Goal: Navigation & Orientation: Understand site structure

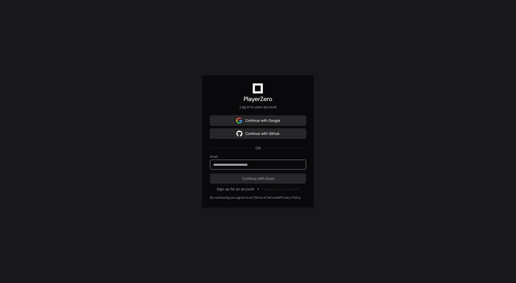
click at [256, 167] on input "email" at bounding box center [258, 164] width 90 height 5
click at [329, 108] on div "Log in to your account Continue with Google Continue with Github OR Email Conti…" at bounding box center [258, 141] width 516 height 283
click at [273, 138] on button "Continue with Github" at bounding box center [258, 134] width 96 height 10
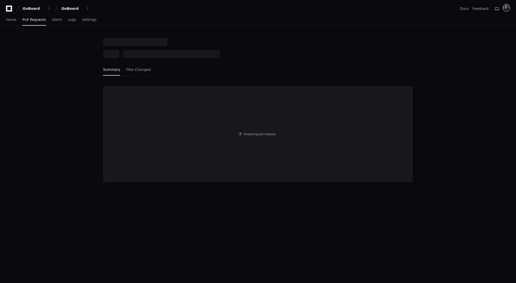
click at [508, 10] on img at bounding box center [506, 7] width 7 height 7
click at [328, 13] on div "OnBoard OnBoard Docs Feedback Signed in as [EMAIL_ADDRESS][DOMAIN_NAME] User Se…" at bounding box center [258, 8] width 504 height 9
click at [84, 20] on span "Settings" at bounding box center [89, 19] width 14 height 3
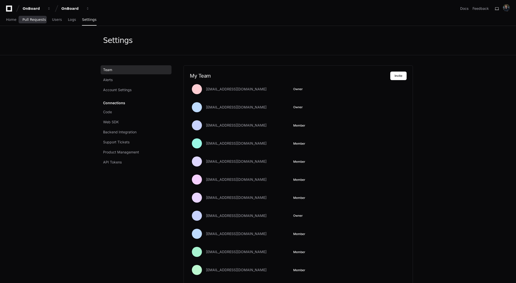
click at [36, 20] on span "Pull Requests" at bounding box center [33, 19] width 23 height 3
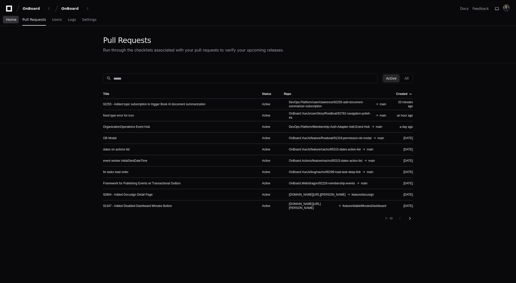
click at [11, 20] on span "Home" at bounding box center [11, 19] width 10 height 3
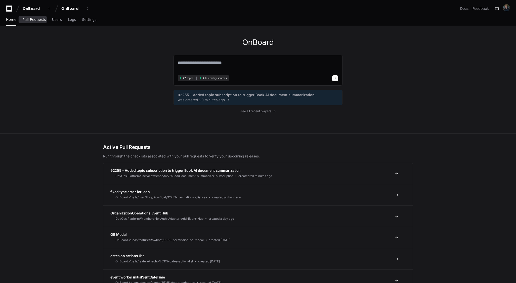
click at [36, 20] on span "Pull Requests" at bounding box center [33, 19] width 23 height 3
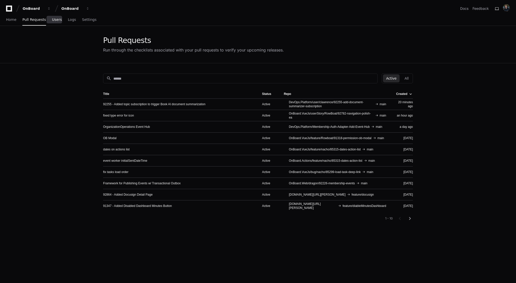
click at [53, 21] on span "Users" at bounding box center [57, 19] width 10 height 3
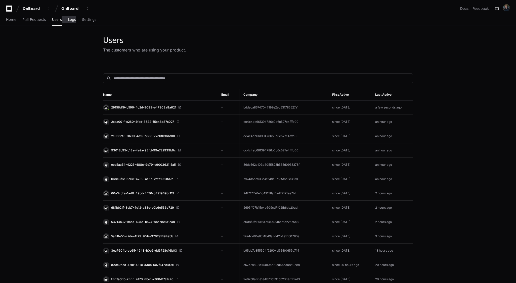
click at [69, 21] on span "Logs" at bounding box center [72, 19] width 8 height 3
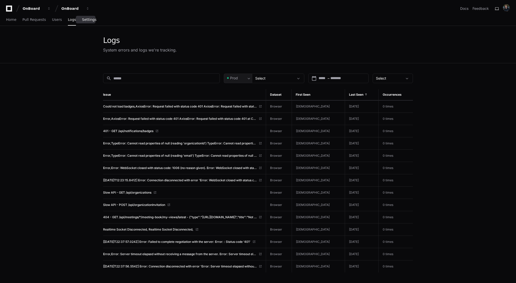
click at [87, 21] on span "Settings" at bounding box center [89, 19] width 14 height 3
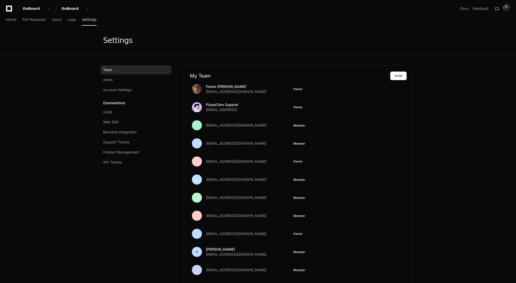
click at [313, 33] on div "Settings" at bounding box center [258, 40] width 322 height 29
click at [508, 11] on img at bounding box center [506, 7] width 7 height 7
click at [465, 10] on link "Docs" at bounding box center [464, 8] width 8 height 5
click at [342, 12] on div "OnBoard OnBoard Docs Feedback" at bounding box center [258, 8] width 504 height 9
